Goal: Find specific page/section: Find specific page/section

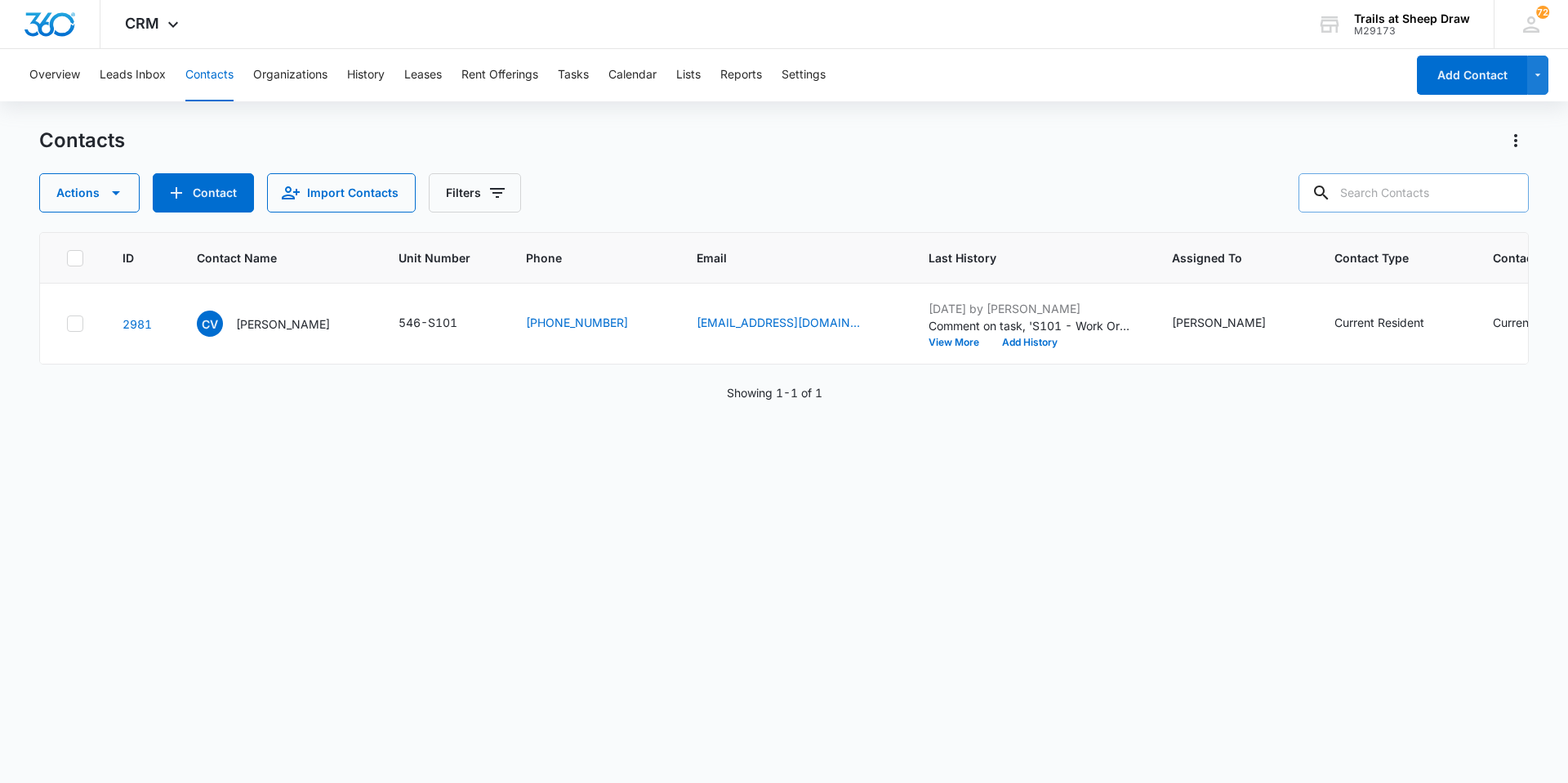
click at [1423, 192] on input "text" at bounding box center [1414, 192] width 231 height 39
type input "d308"
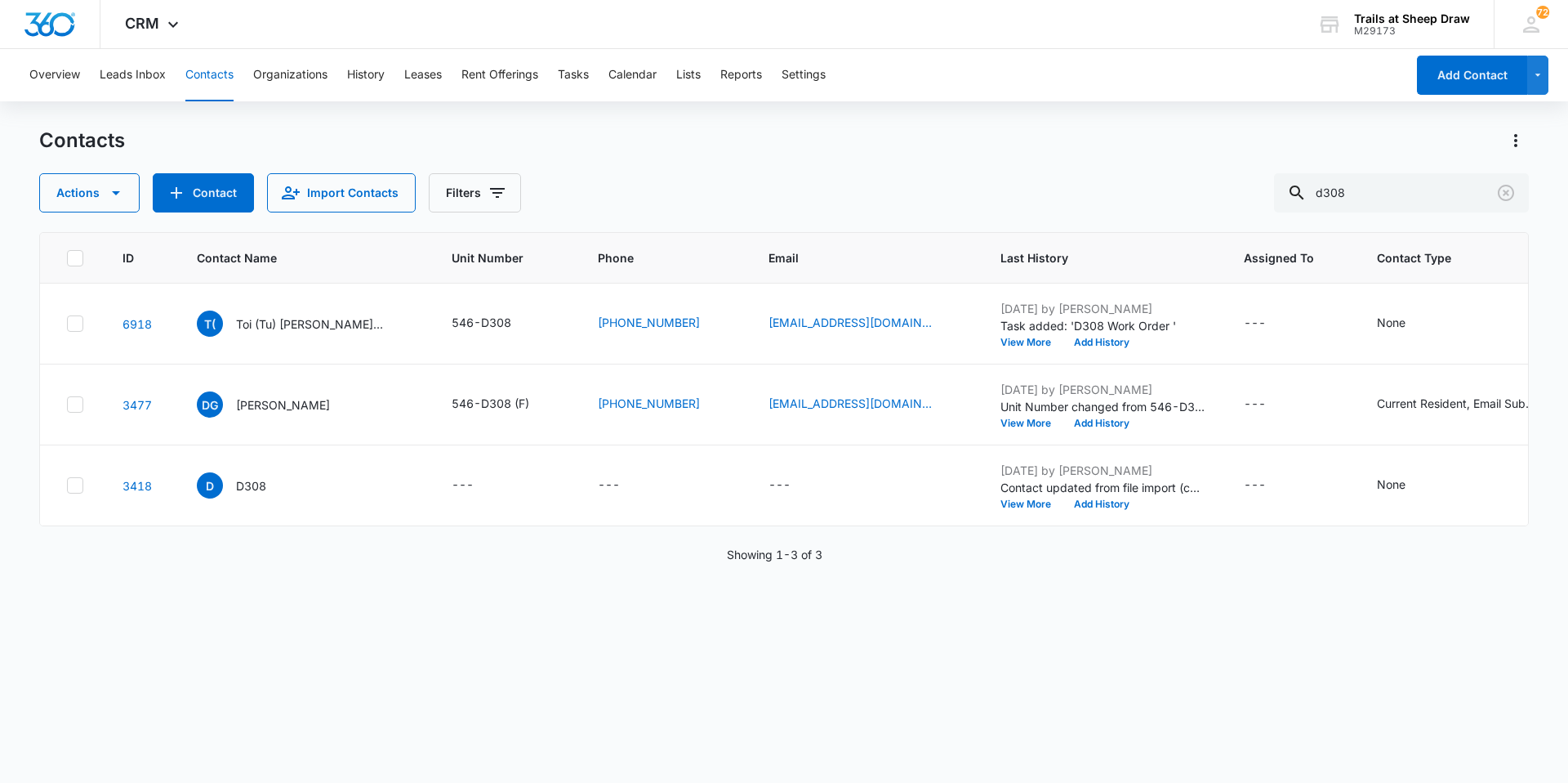
drag, startPoint x: 1367, startPoint y: 193, endPoint x: 1160, endPoint y: 200, distance: 207.1
click at [1160, 200] on div "Actions Contact Import Contacts Filters d308" at bounding box center [784, 192] width 1489 height 39
type input "s202"
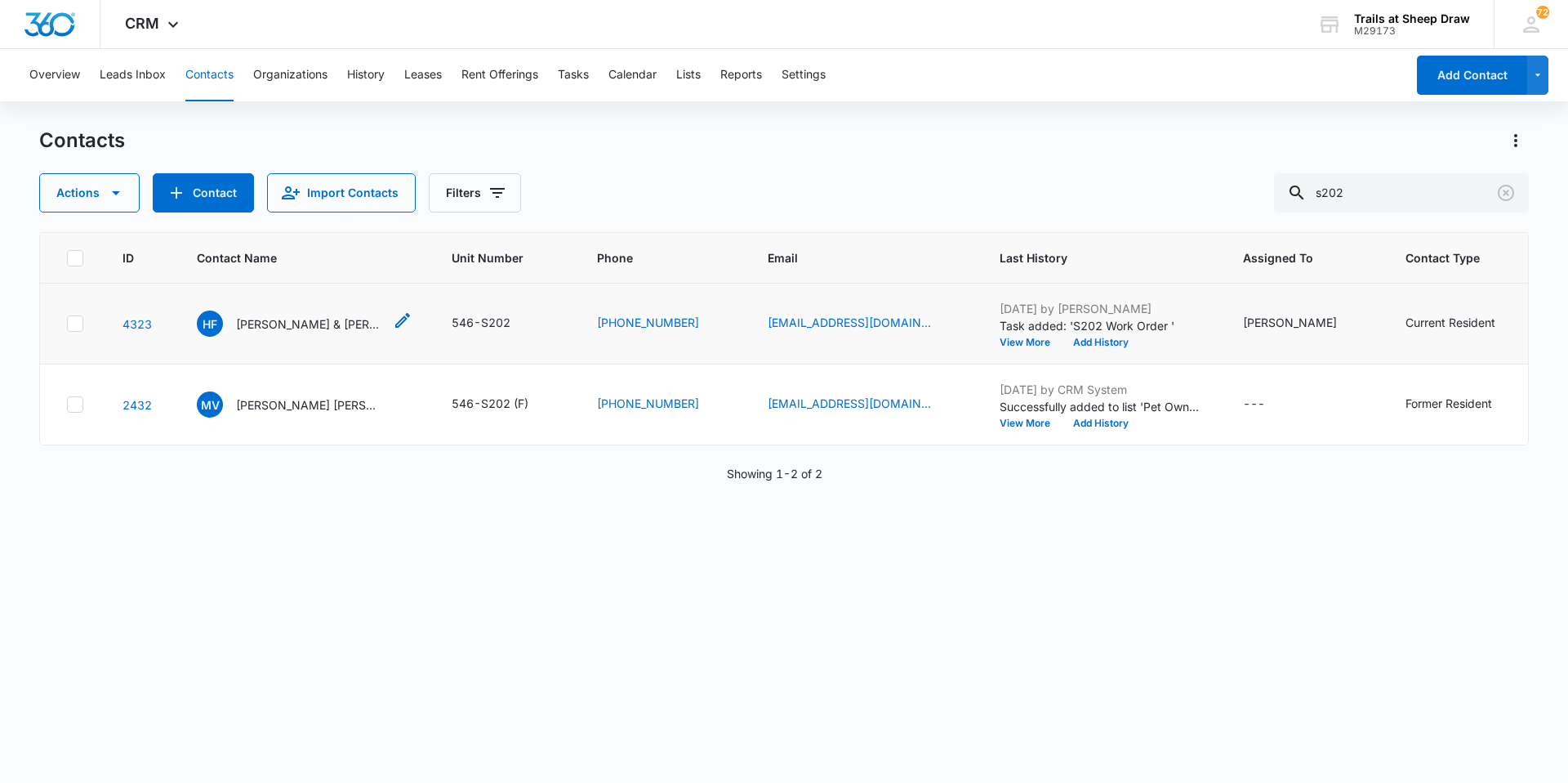
click at [306, 321] on p "[PERSON_NAME] & [PERSON_NAME]" at bounding box center [309, 323] width 147 height 17
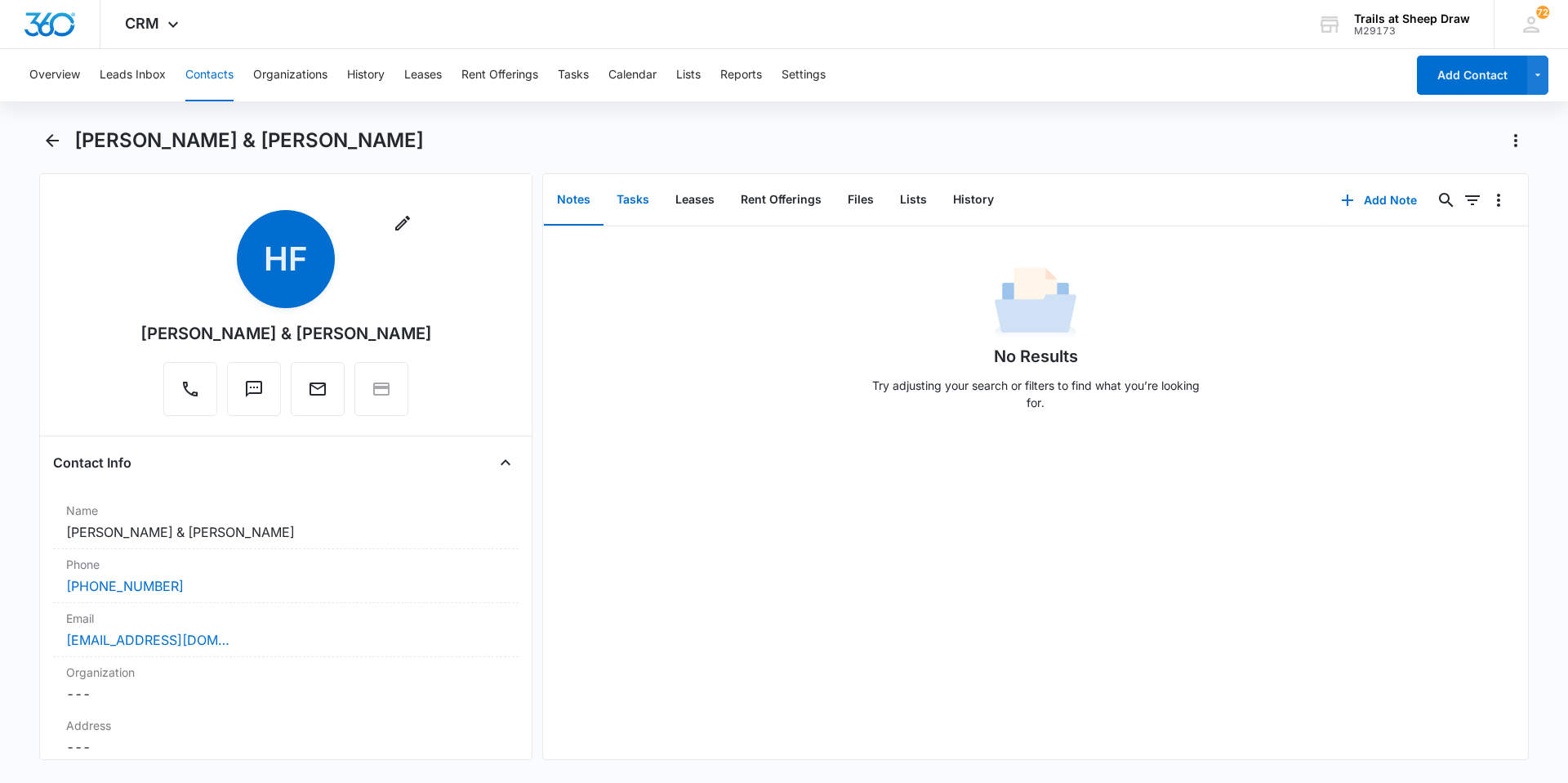
click at [632, 198] on button "Tasks" at bounding box center [632, 200] width 59 height 51
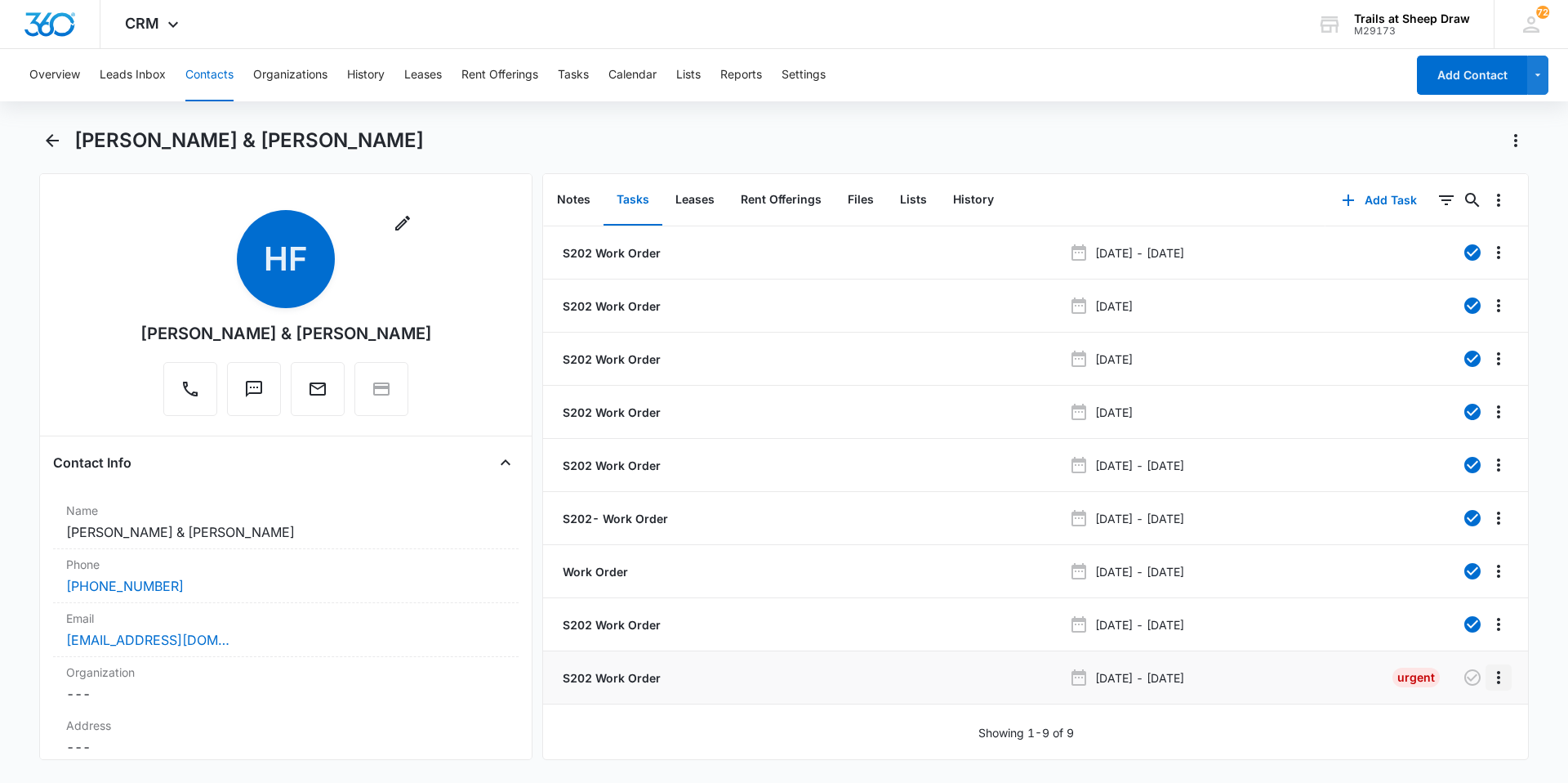
click at [1496, 682] on icon "Overflow Menu" at bounding box center [1497, 677] width 3 height 13
click at [1456, 719] on div "Edit" at bounding box center [1442, 722] width 34 height 11
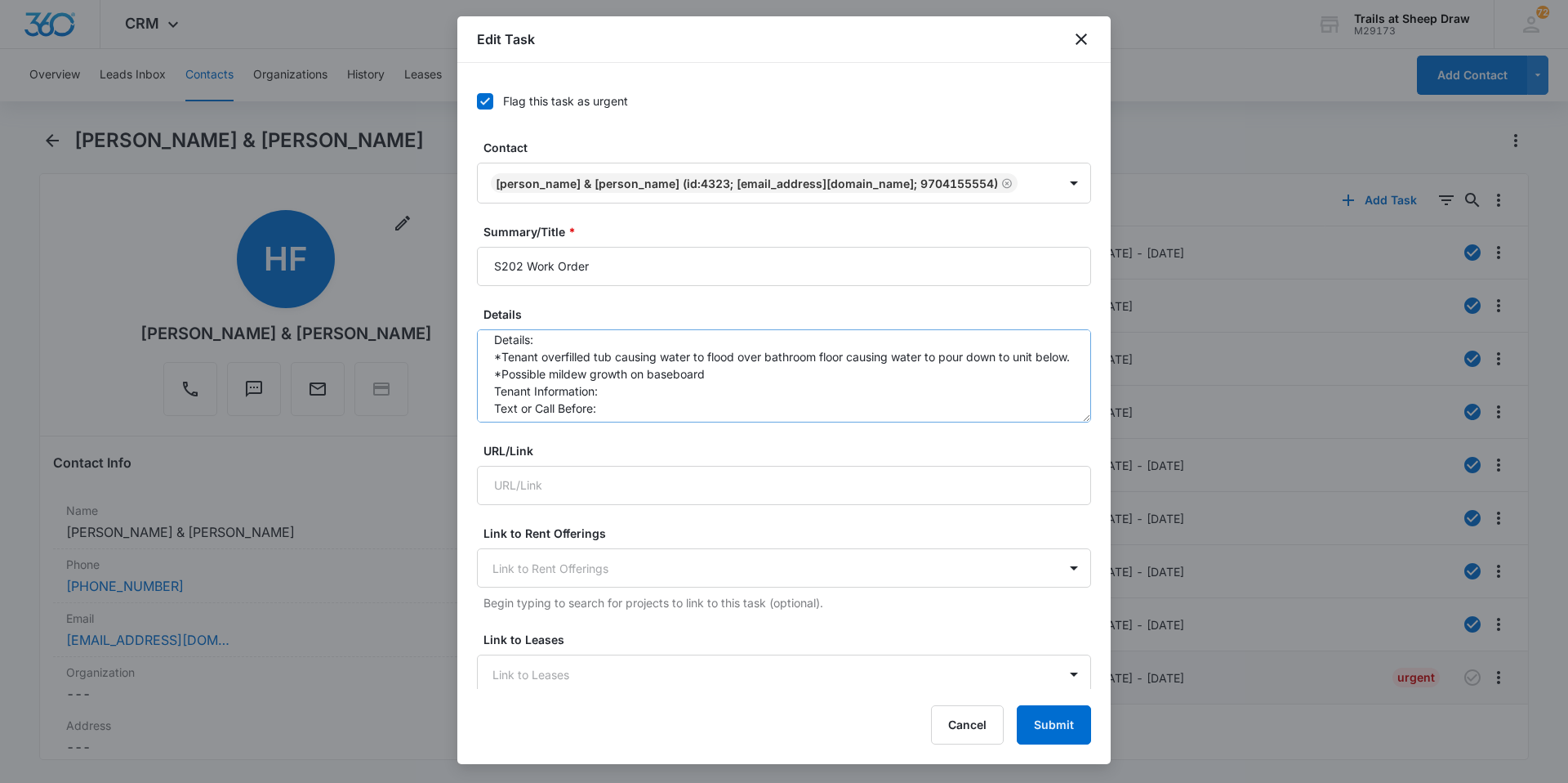
scroll to position [52, 0]
click at [948, 719] on button "Cancel" at bounding box center [966, 724] width 73 height 39
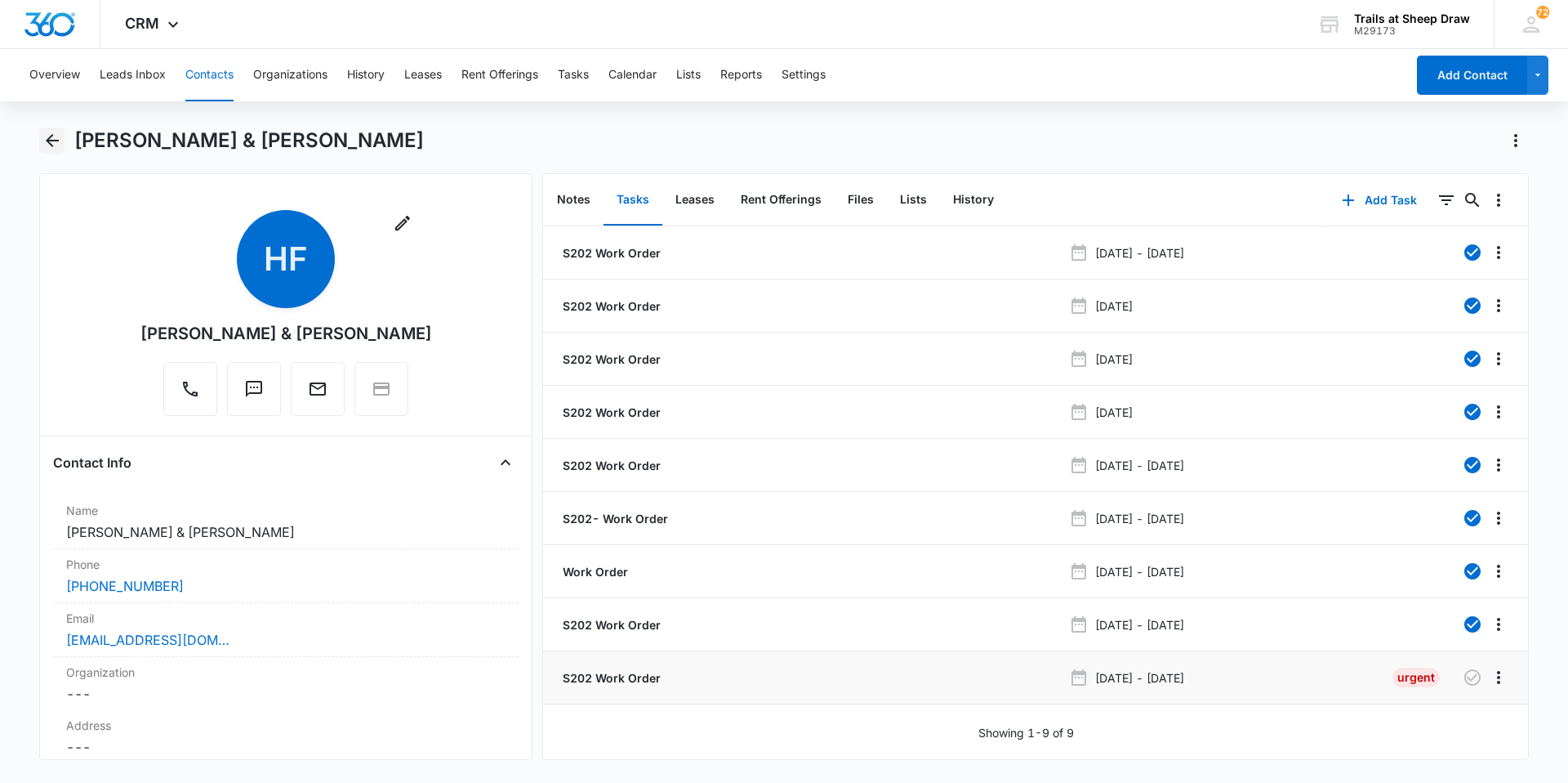
click at [48, 141] on icon "Back" at bounding box center [52, 140] width 13 height 13
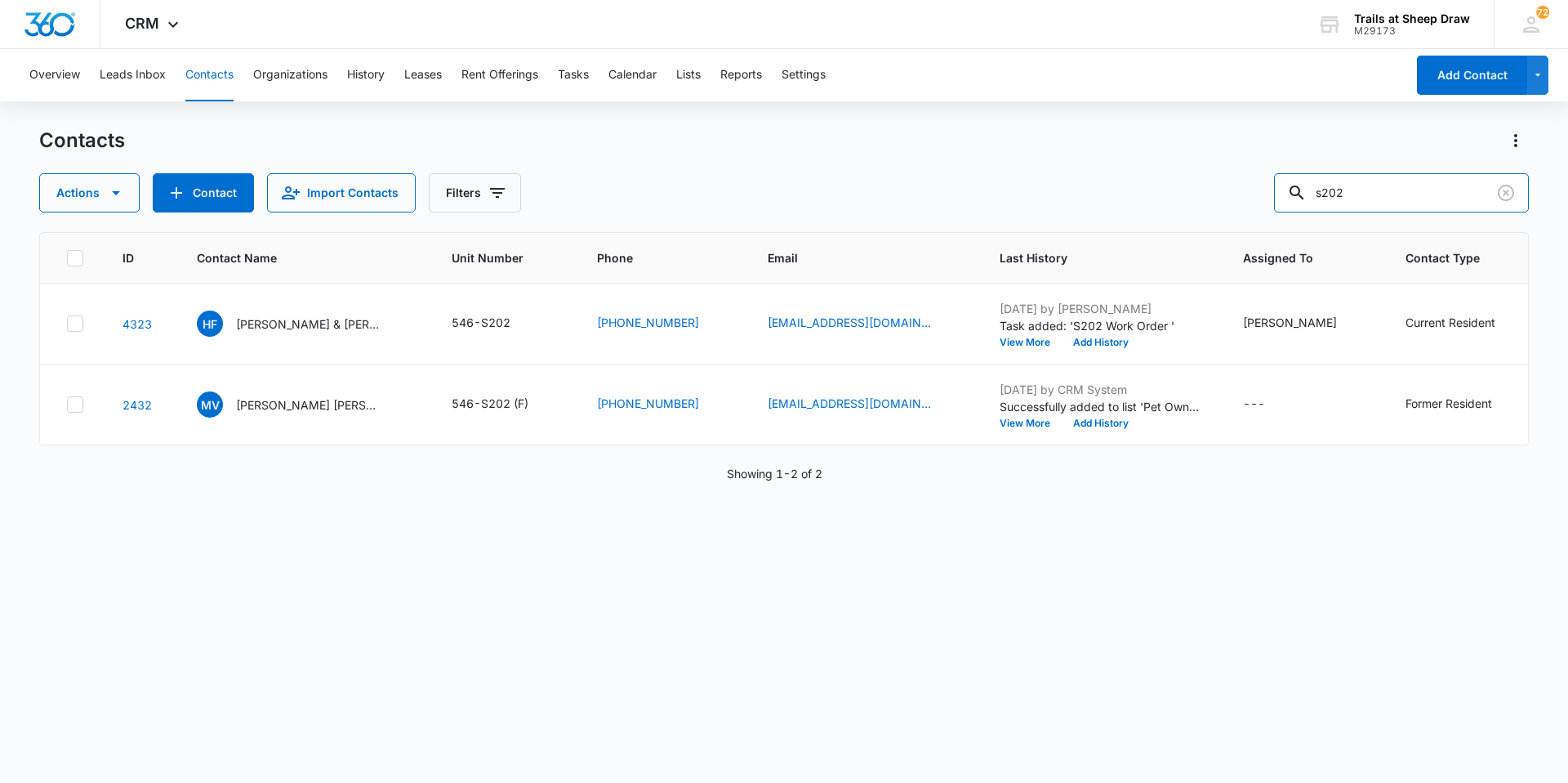
drag, startPoint x: 1402, startPoint y: 203, endPoint x: 1134, endPoint y: 176, distance: 269.4
click at [1136, 176] on div "Actions Contact Import Contacts Filters s202" at bounding box center [784, 192] width 1489 height 39
type input "d308"
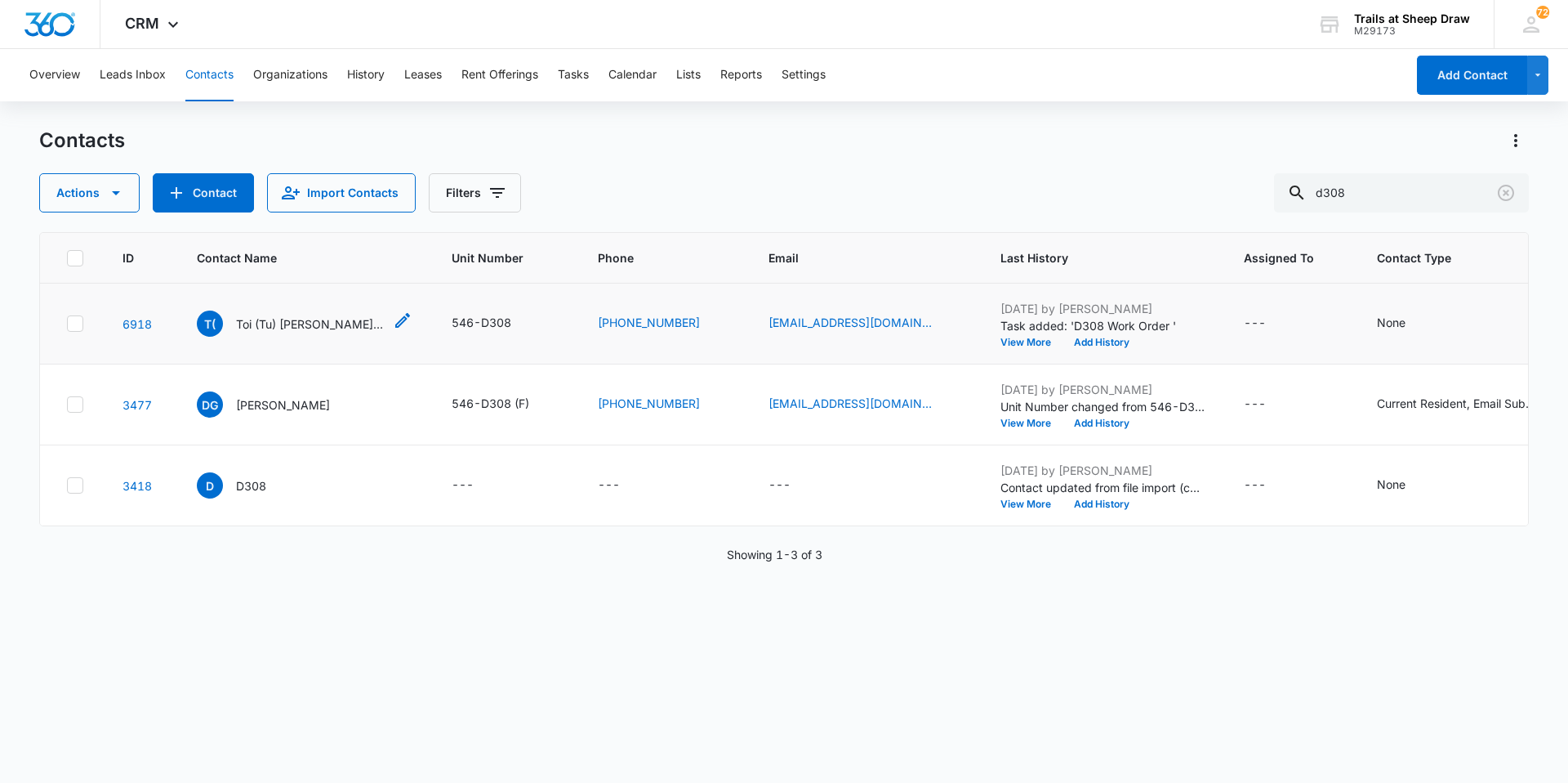
click at [351, 320] on p "Toi (Tu) [PERSON_NAME] & [PERSON_NAME]" at bounding box center [309, 323] width 147 height 17
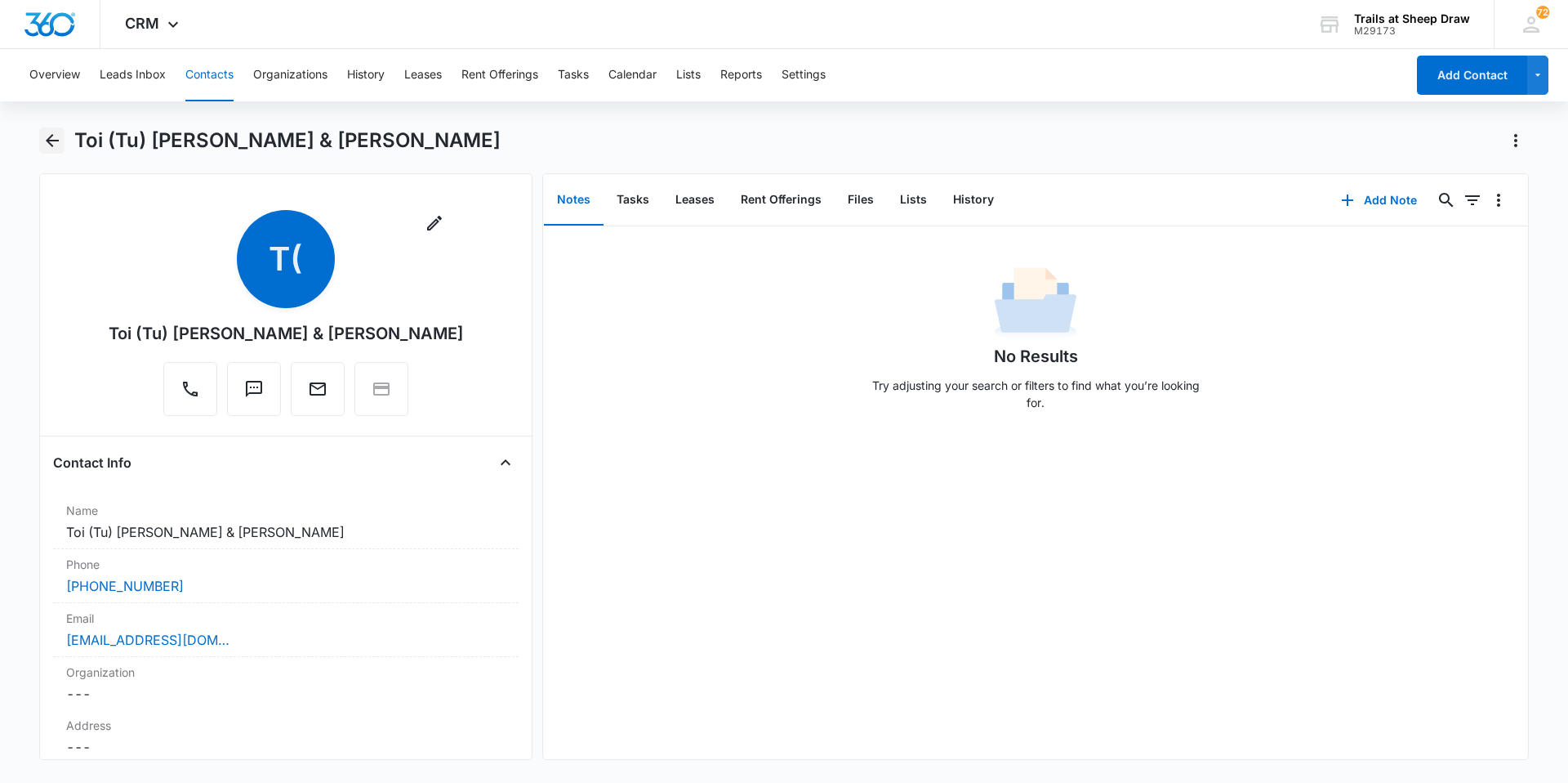
click at [45, 139] on icon "Back" at bounding box center [53, 140] width 20 height 20
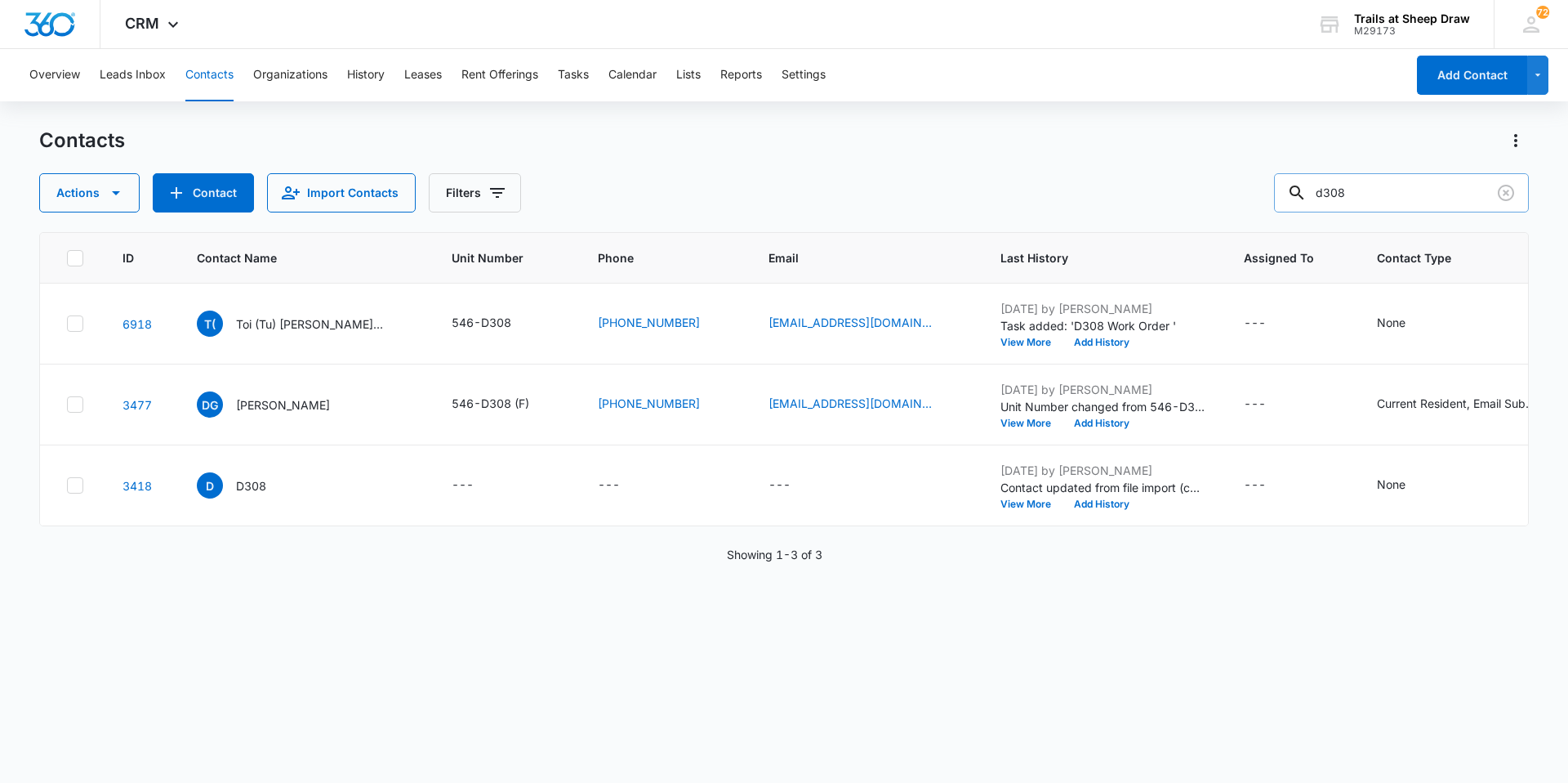
drag, startPoint x: 1426, startPoint y: 190, endPoint x: 1308, endPoint y: 176, distance: 118.8
click at [1311, 179] on div "d308" at bounding box center [1401, 192] width 255 height 39
click at [308, 331] on p "Toi (Tu) [PERSON_NAME] & [PERSON_NAME]" at bounding box center [309, 323] width 147 height 17
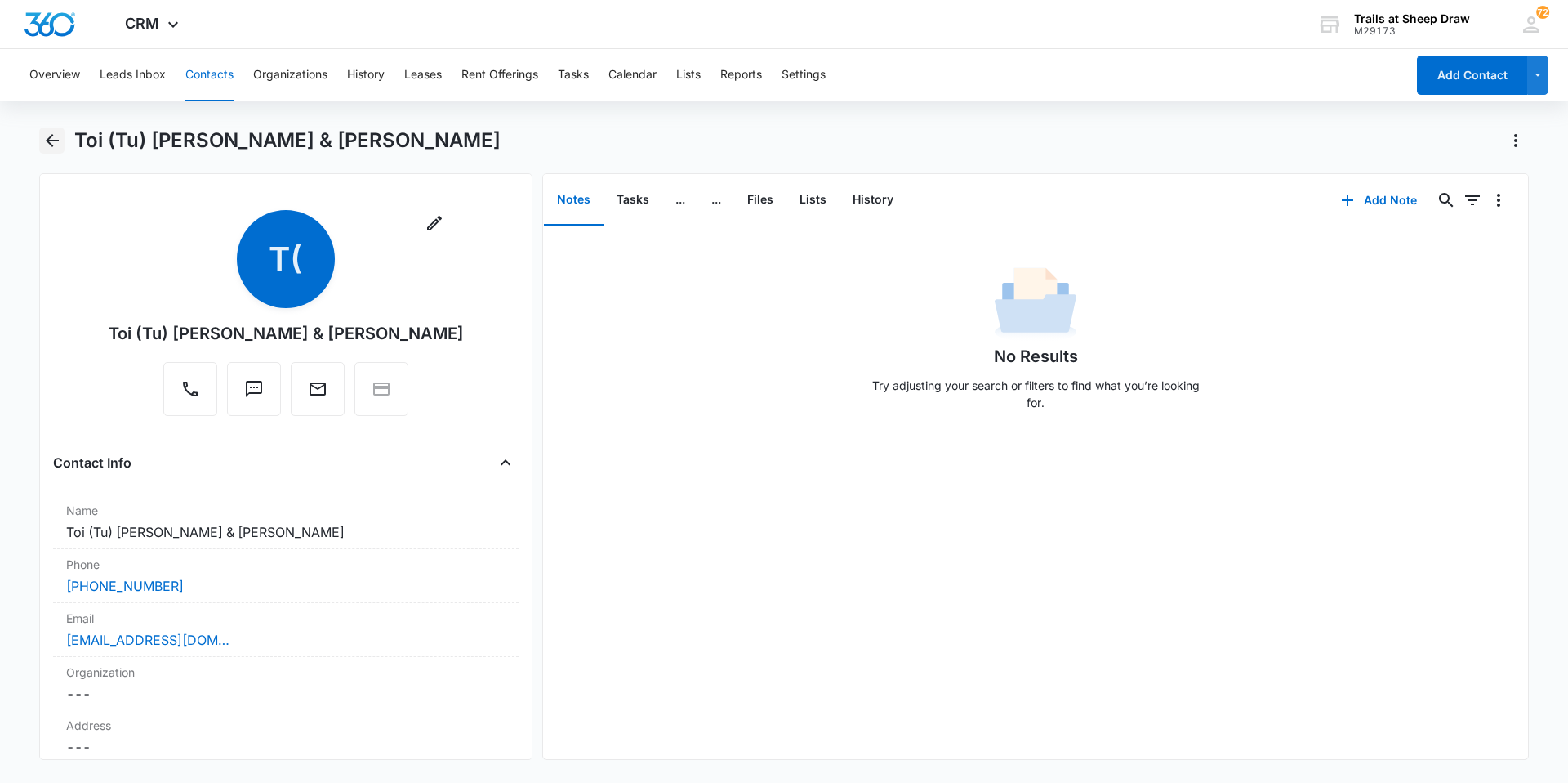
click at [49, 147] on icon "Back" at bounding box center [53, 140] width 20 height 20
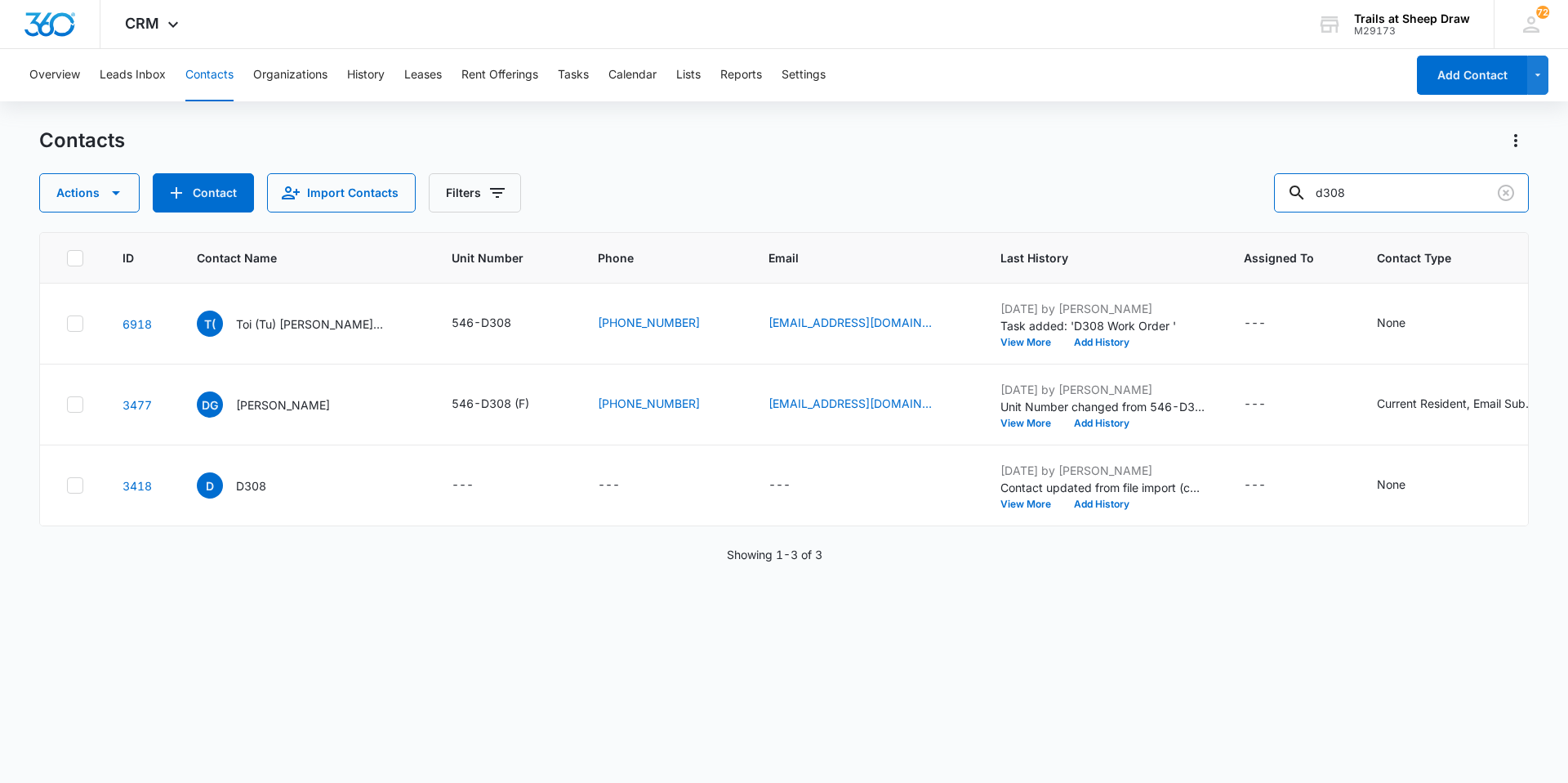
drag, startPoint x: 1404, startPoint y: 191, endPoint x: 1152, endPoint y: 179, distance: 252.3
click at [1152, 179] on div "Actions Contact Import Contacts Filters d308" at bounding box center [784, 192] width 1489 height 39
type input "k201"
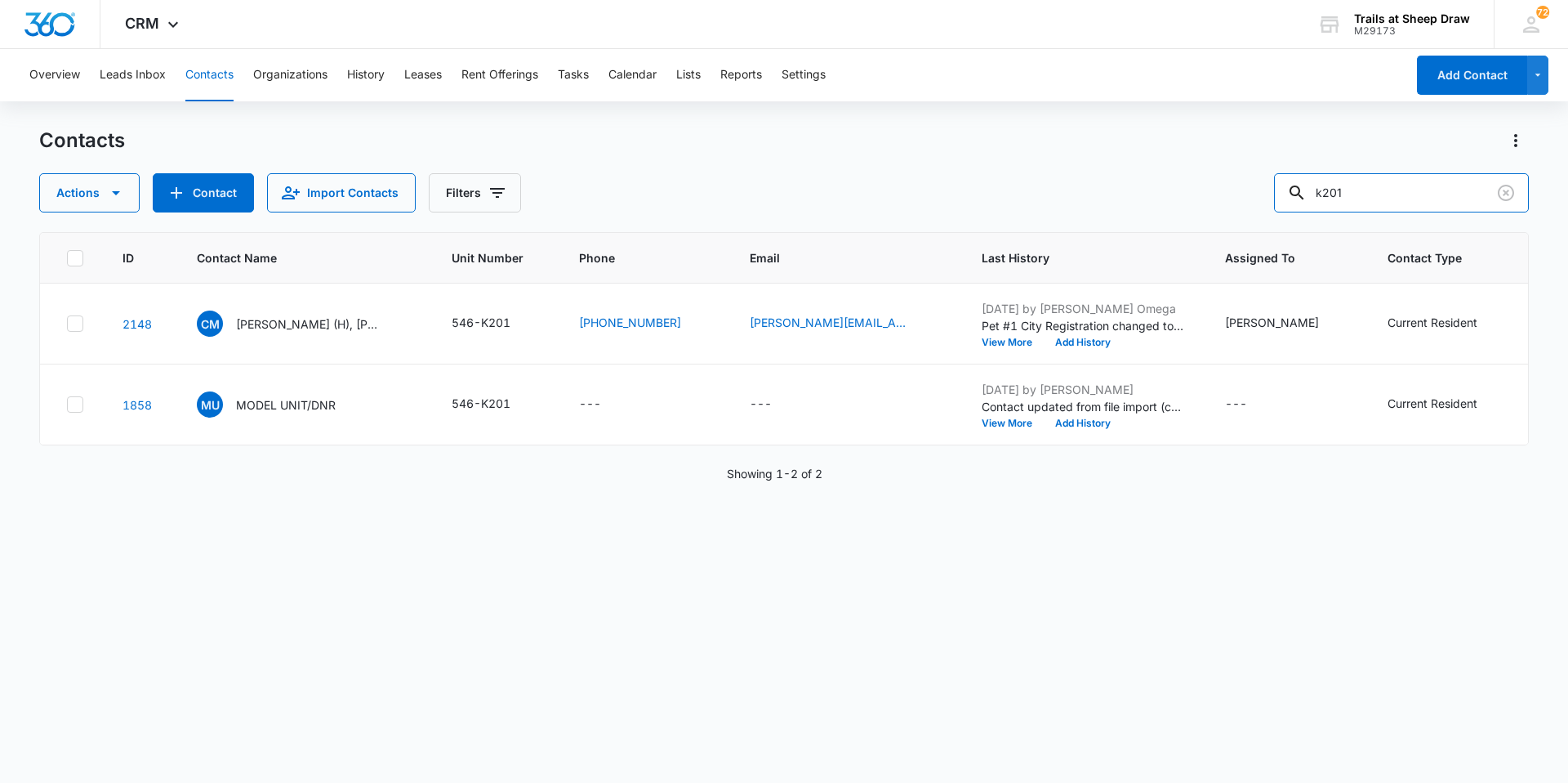
drag, startPoint x: 1383, startPoint y: 201, endPoint x: 1160, endPoint y: 152, distance: 228.3
click at [1159, 153] on div "Contacts Actions Contact Import Contacts Filters k201" at bounding box center [784, 169] width 1489 height 85
type input "\"
click at [1409, 188] on input "text" at bounding box center [1414, 192] width 231 height 39
type input "t307"
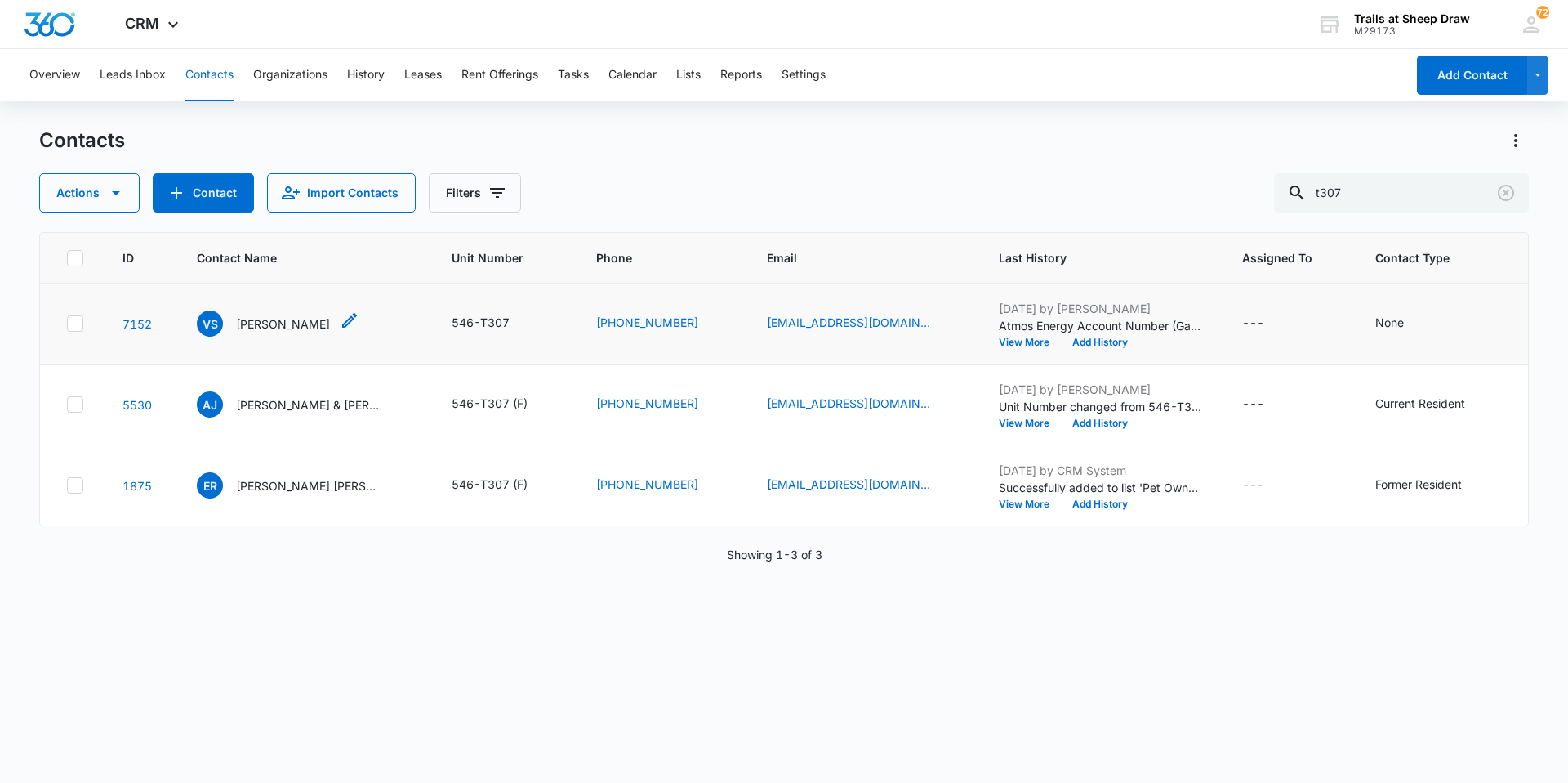
click at [287, 325] on p "[PERSON_NAME]" at bounding box center [282, 323] width 93 height 17
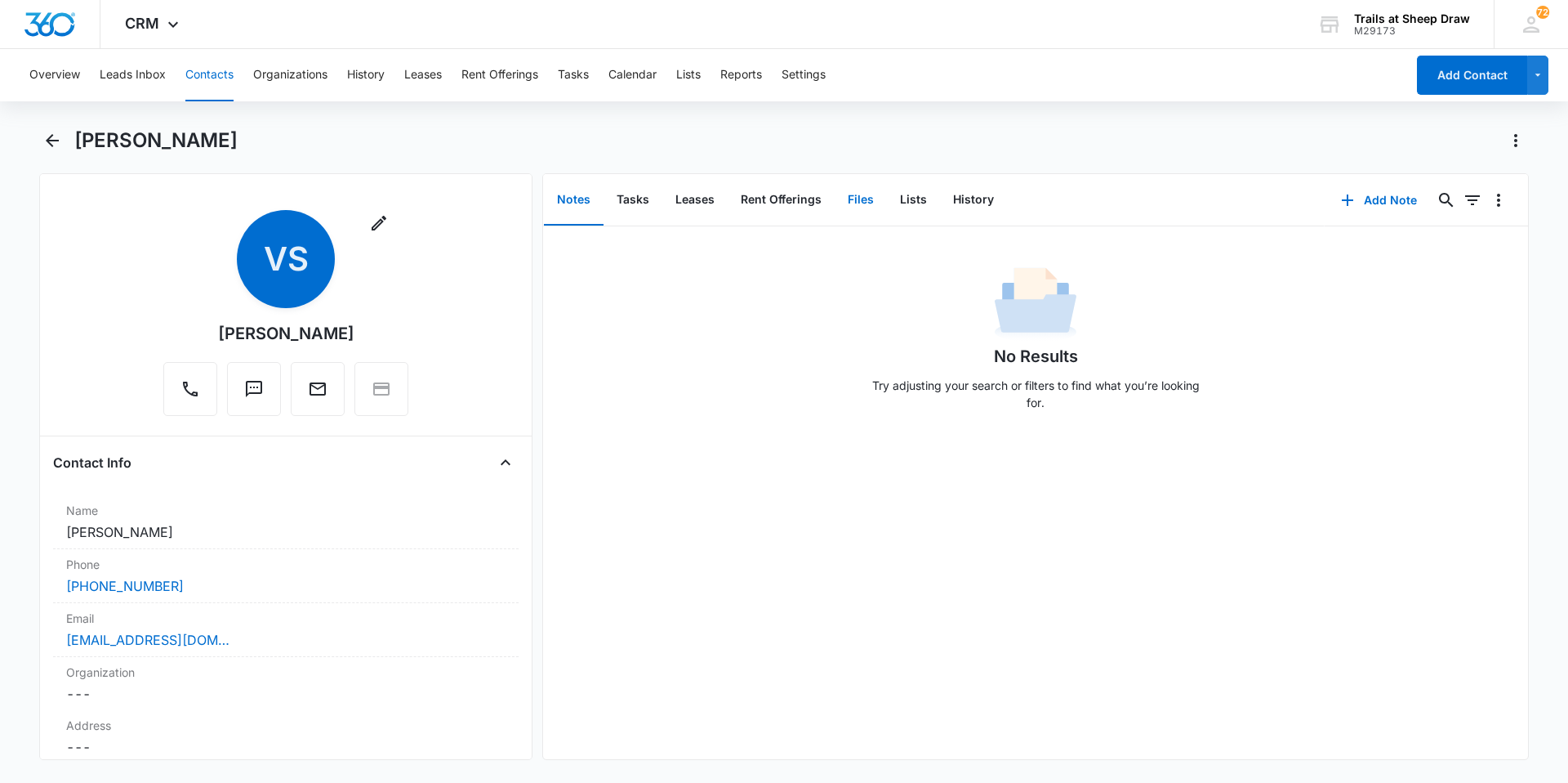
click at [870, 200] on button "Files" at bounding box center [860, 200] width 53 height 51
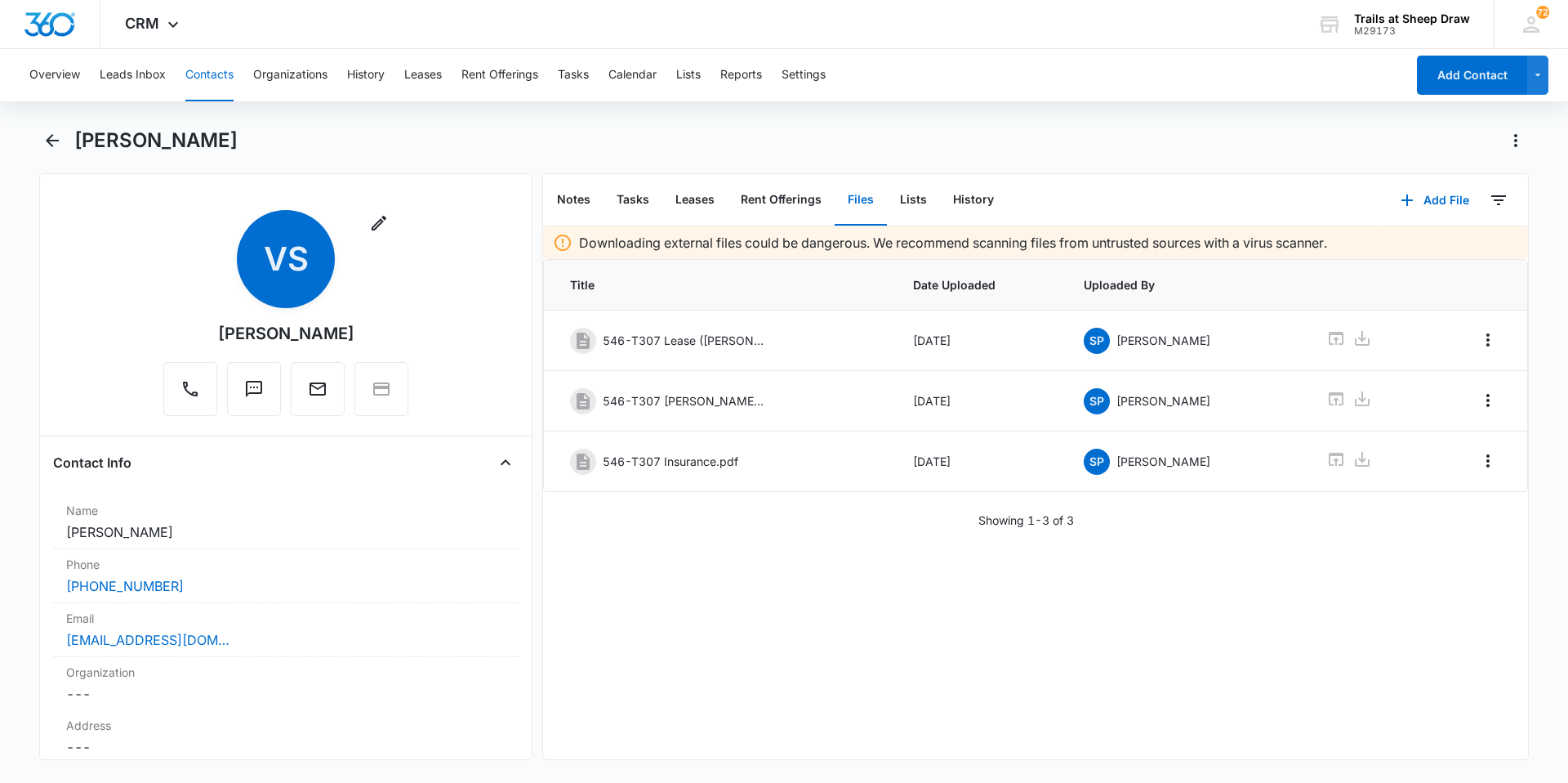
click at [30, 140] on main "[PERSON_NAME] Remove VS [PERSON_NAME] Contact Info Name Cancel Save Changes [PE…" at bounding box center [784, 453] width 1568 height 652
click at [66, 140] on div "[PERSON_NAME]" at bounding box center [784, 150] width 1489 height 46
click at [53, 139] on icon "Back" at bounding box center [52, 140] width 13 height 13
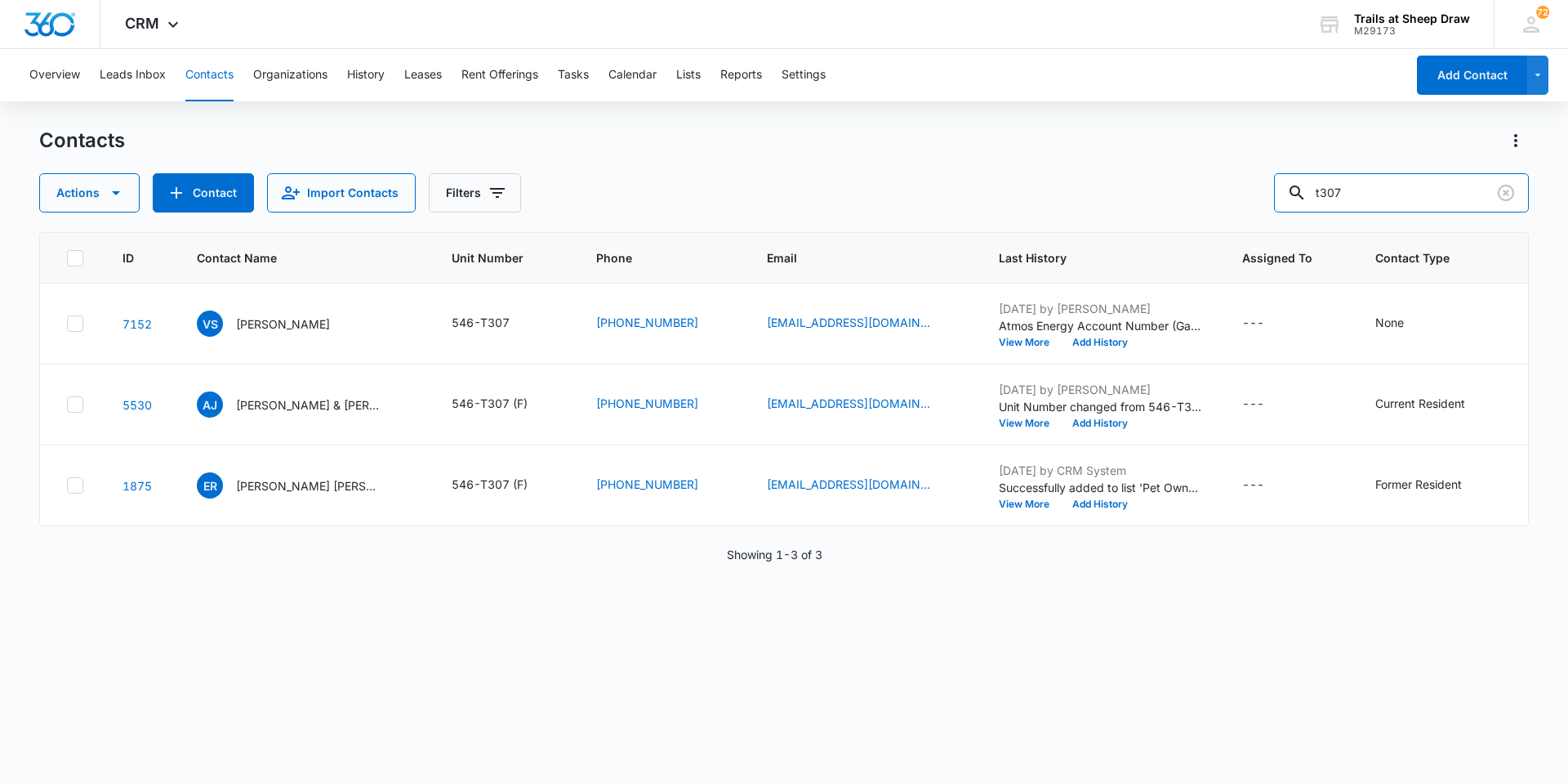
drag, startPoint x: 1399, startPoint y: 197, endPoint x: 1169, endPoint y: 159, distance: 233.1
click at [1169, 159] on div "Contacts Actions Contact Import Contacts Filters t307" at bounding box center [784, 169] width 1489 height 85
type input "c"
type input "v105"
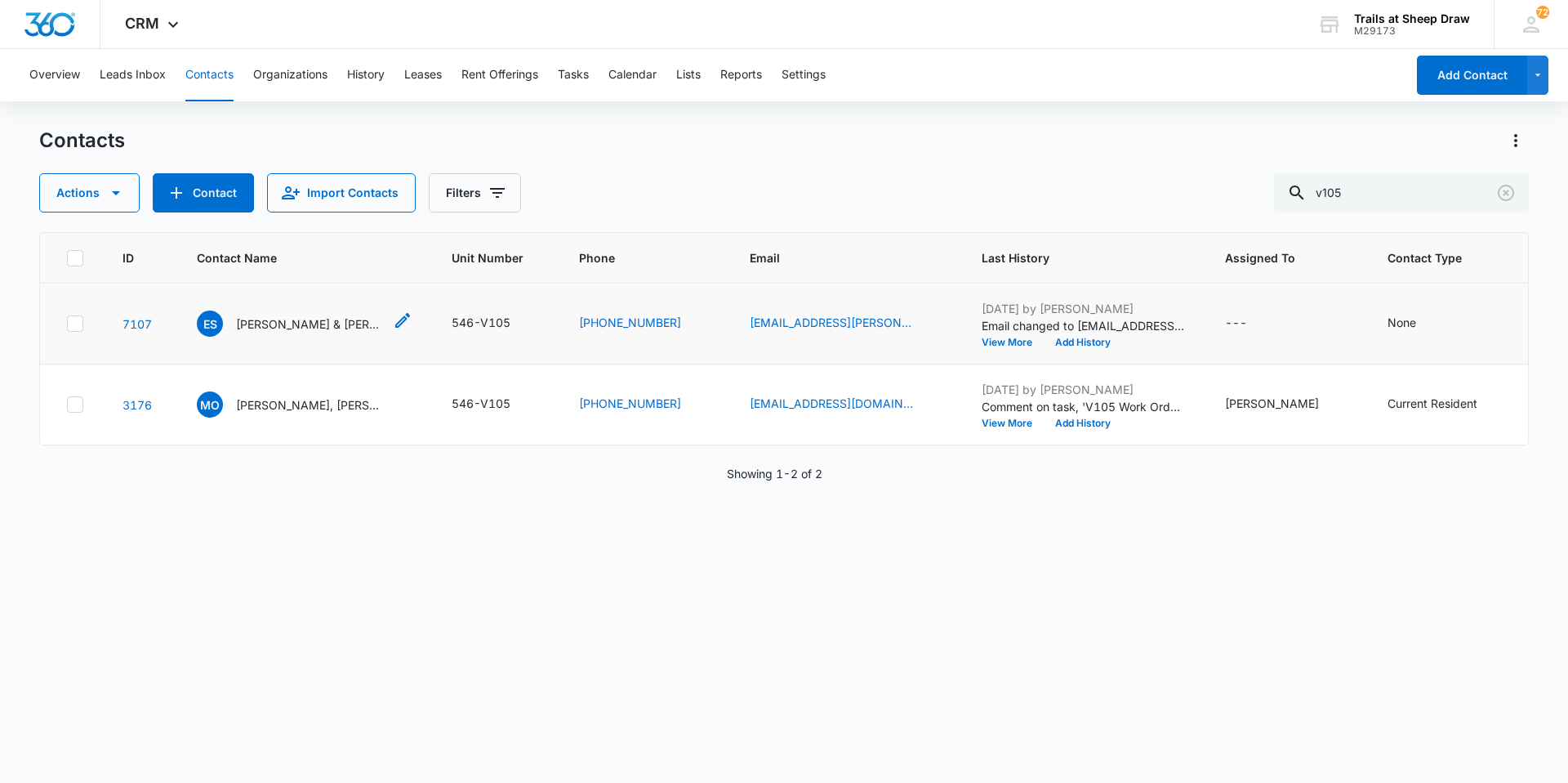
click at [249, 321] on p "[PERSON_NAME] & [PERSON_NAME]" at bounding box center [309, 323] width 147 height 17
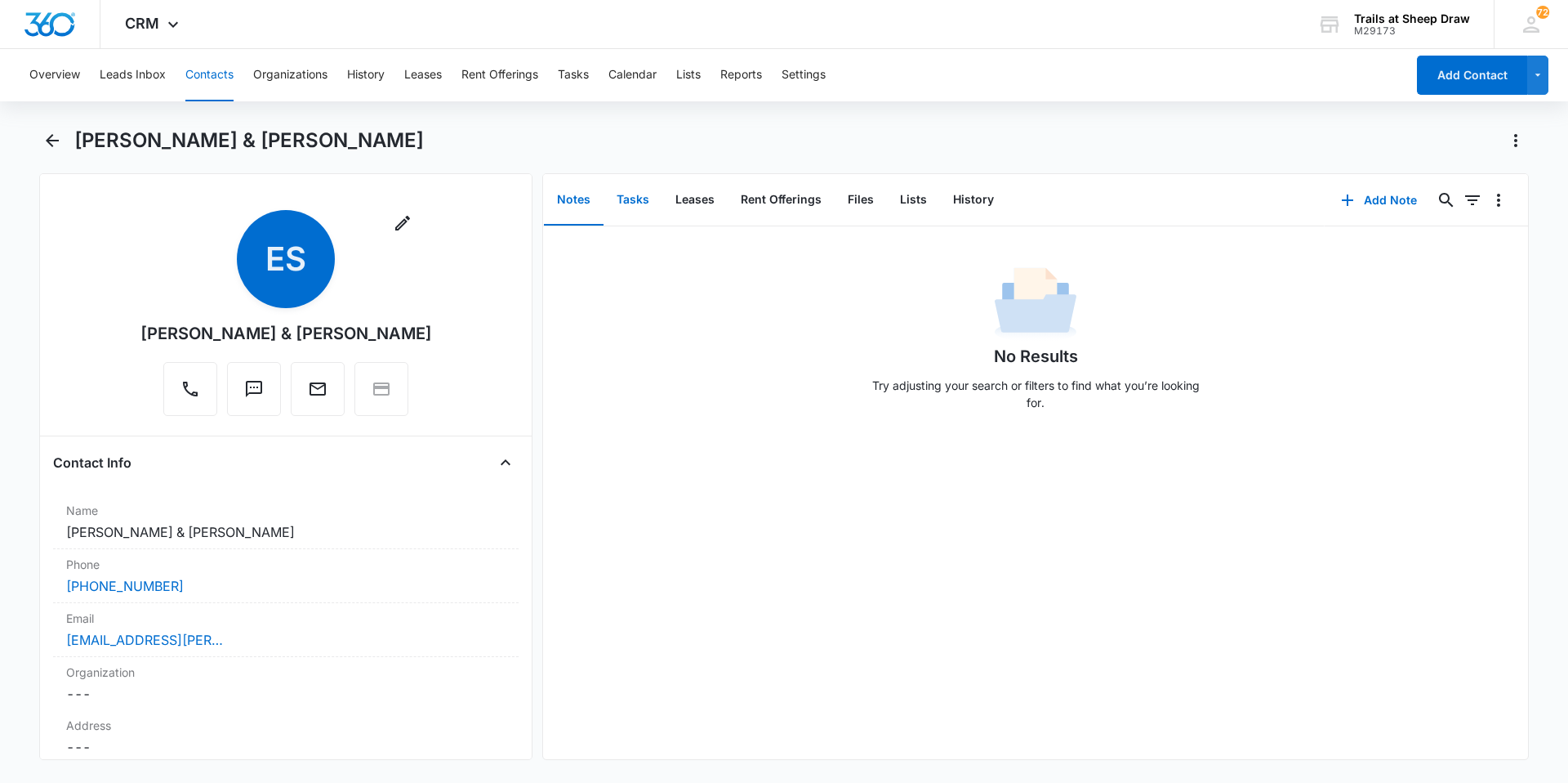
click at [647, 202] on button "Tasks" at bounding box center [632, 200] width 59 height 51
